Goal: Task Accomplishment & Management: Use online tool/utility

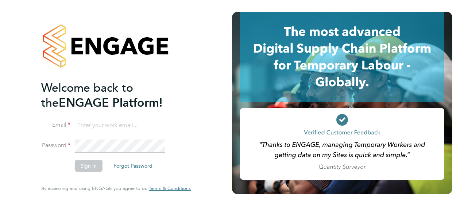
type input "graham.richardson@countrysidepartnerships.com"
click at [85, 167] on button "Sign In" at bounding box center [89, 166] width 28 height 12
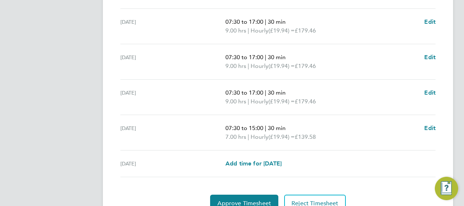
scroll to position [326, 0]
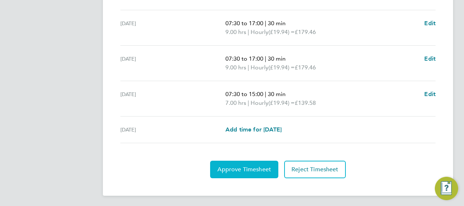
click at [233, 169] on span "Approve Timesheet" at bounding box center [244, 169] width 54 height 7
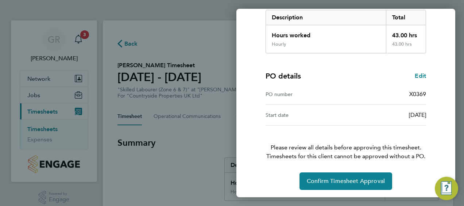
scroll to position [122, 0]
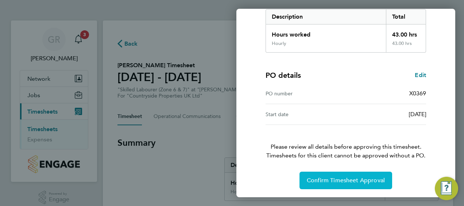
click at [322, 179] on span "Confirm Timesheet Approval" at bounding box center [346, 180] width 78 height 7
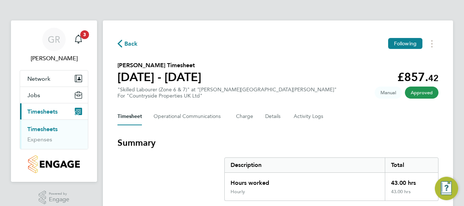
click at [120, 44] on icon "button" at bounding box center [119, 44] width 5 height 8
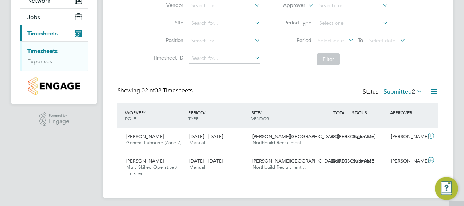
scroll to position [81, 0]
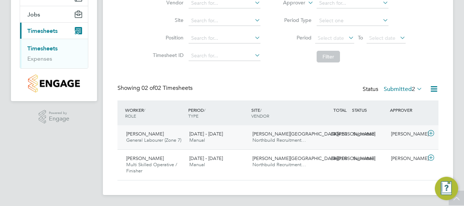
click at [364, 133] on div "Submitted" at bounding box center [369, 134] width 38 height 12
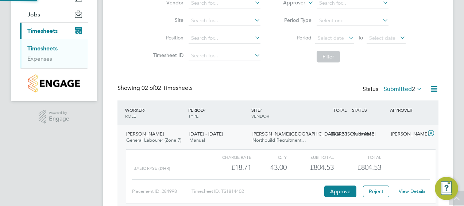
scroll to position [12, 71]
click at [338, 188] on button "Approve" at bounding box center [340, 191] width 32 height 12
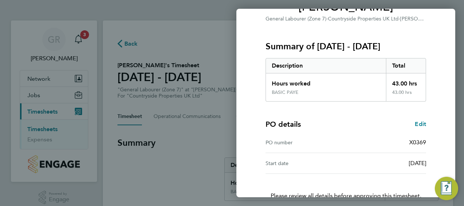
scroll to position [122, 0]
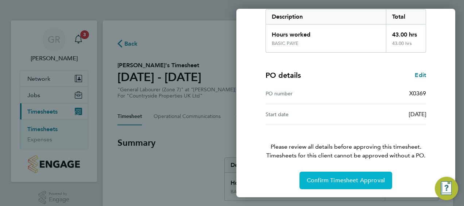
click at [315, 178] on span "Confirm Timesheet Approval" at bounding box center [346, 180] width 78 height 7
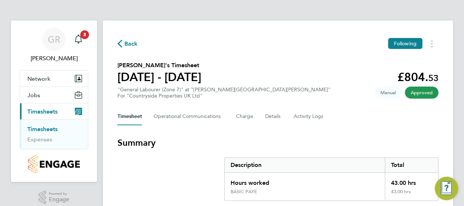
click at [119, 43] on icon "button" at bounding box center [119, 44] width 5 height 8
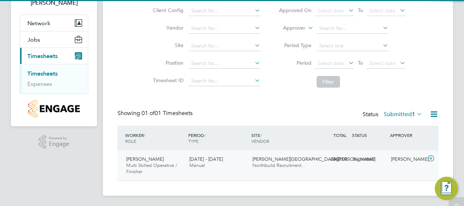
scroll to position [56, 0]
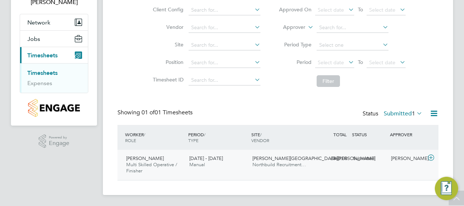
click at [364, 158] on div "Submitted" at bounding box center [369, 159] width 38 height 12
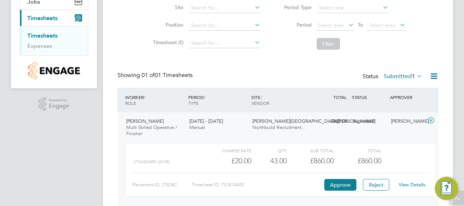
scroll to position [123, 0]
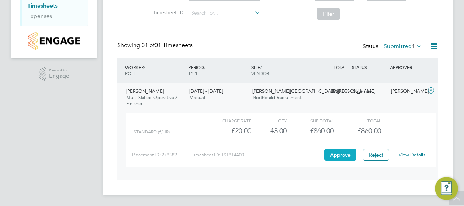
click at [337, 153] on button "Approve" at bounding box center [340, 155] width 32 height 12
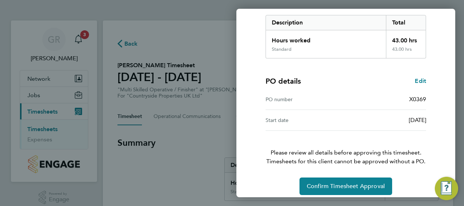
scroll to position [122, 0]
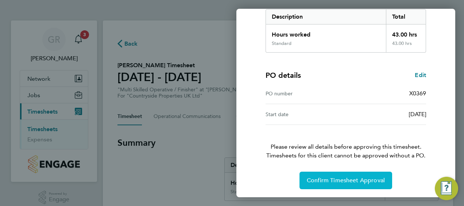
click at [319, 177] on span "Confirm Timesheet Approval" at bounding box center [346, 180] width 78 height 7
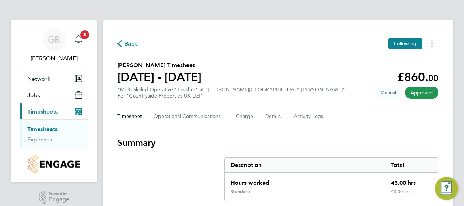
click at [120, 43] on icon "button" at bounding box center [119, 44] width 5 height 8
